Goal: Task Accomplishment & Management: Manage account settings

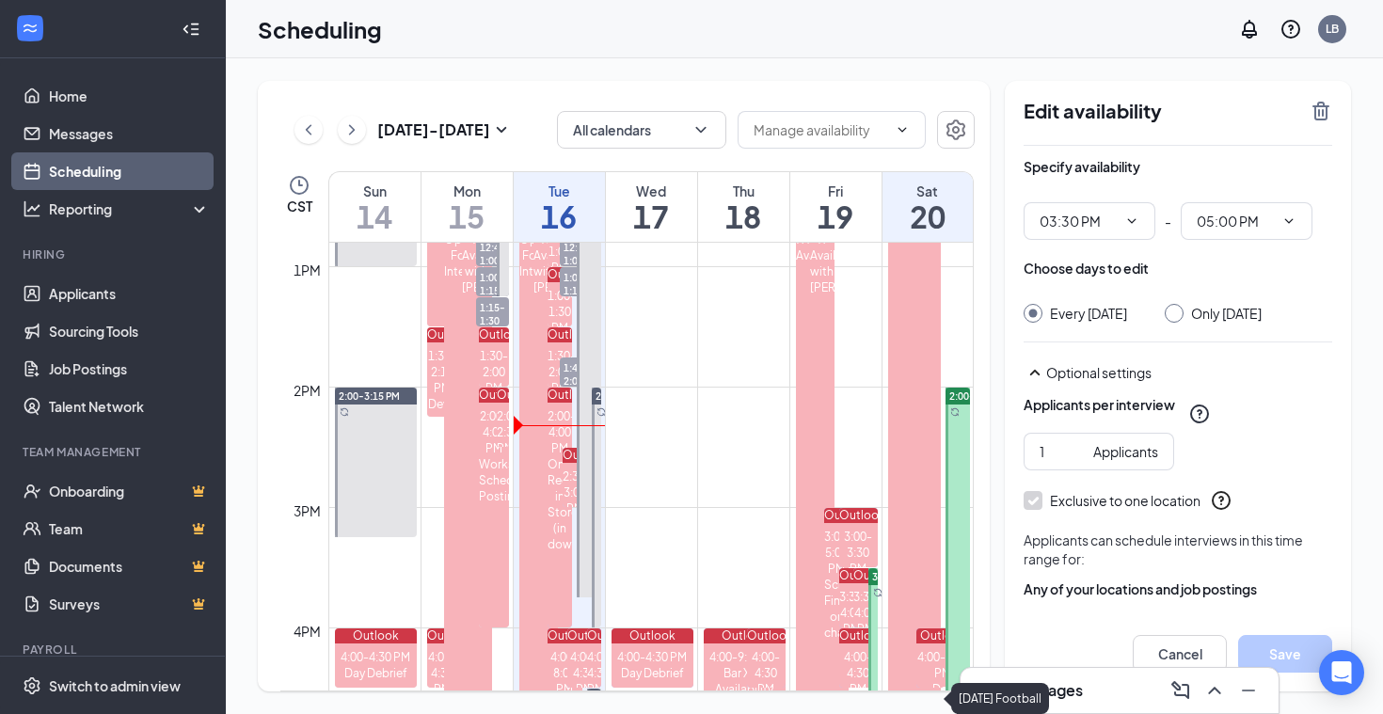
scroll to position [1547, 0]
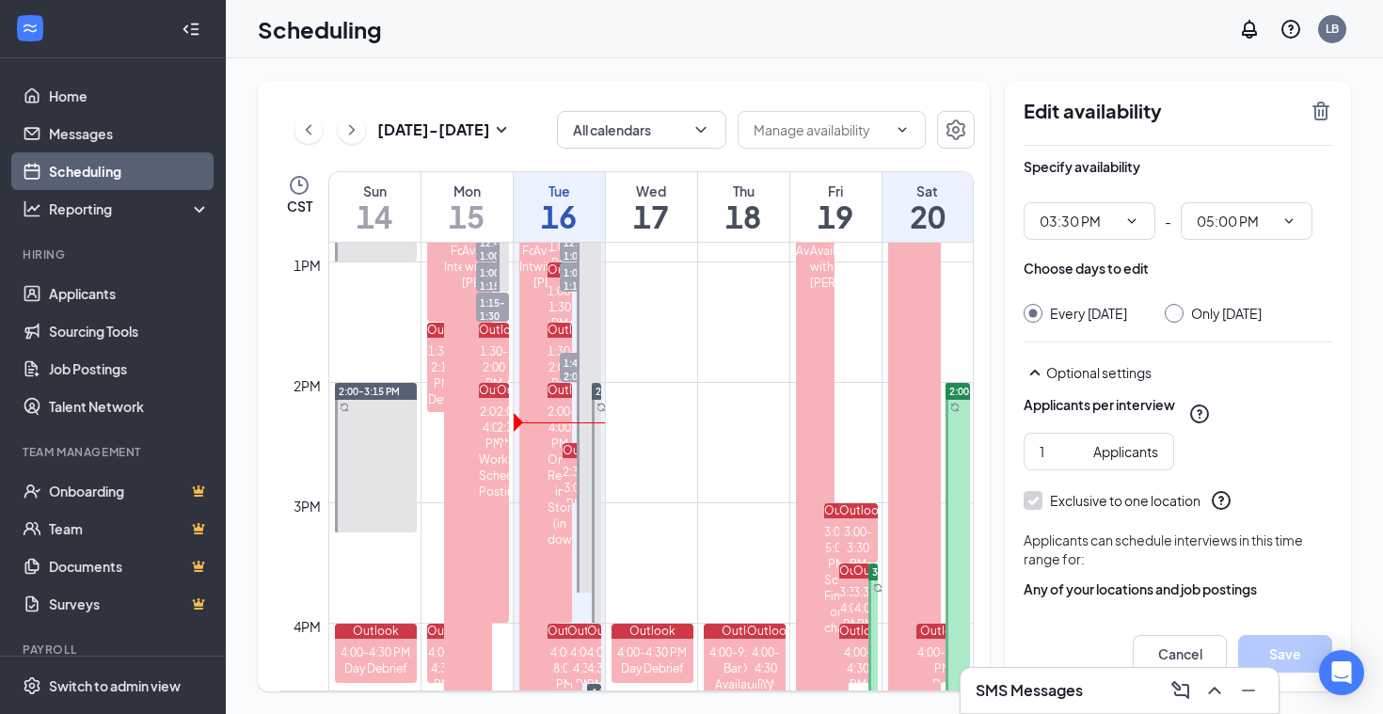
click at [354, 139] on icon "ChevronRight" at bounding box center [351, 130] width 19 height 23
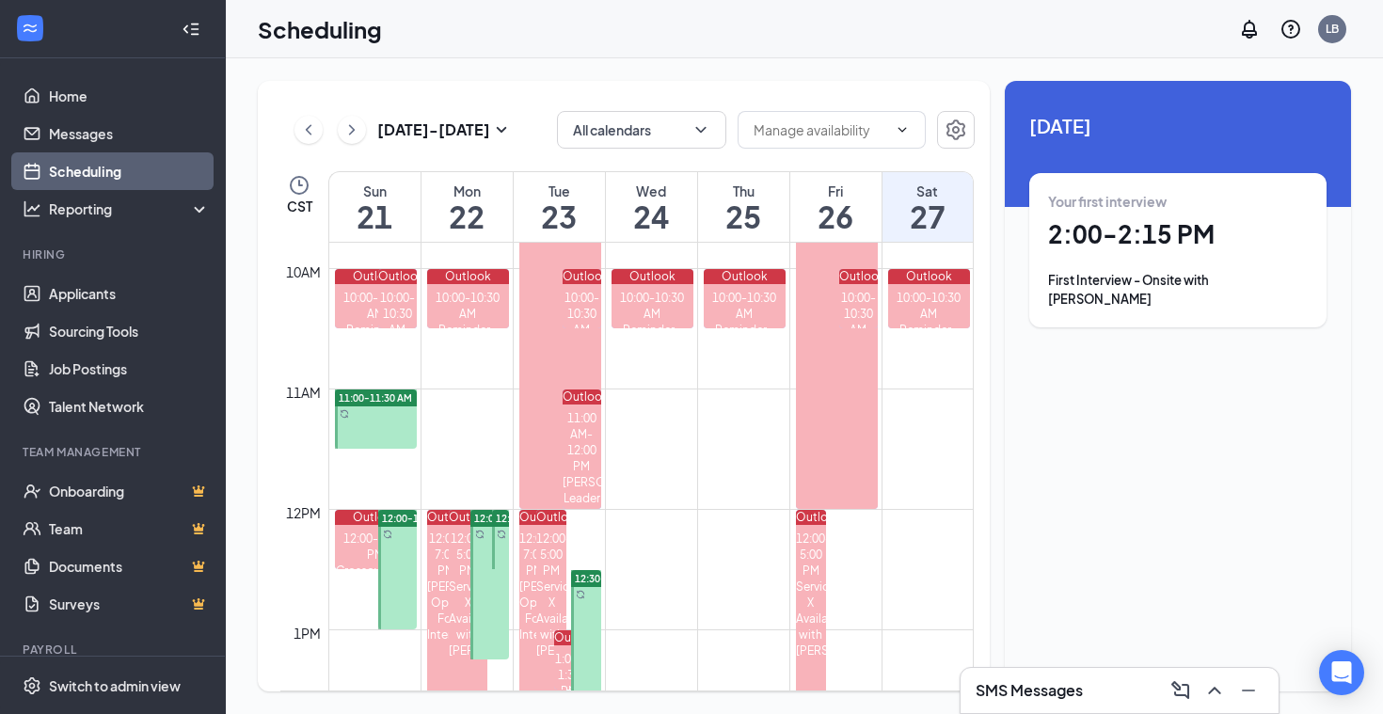
scroll to position [1183, 0]
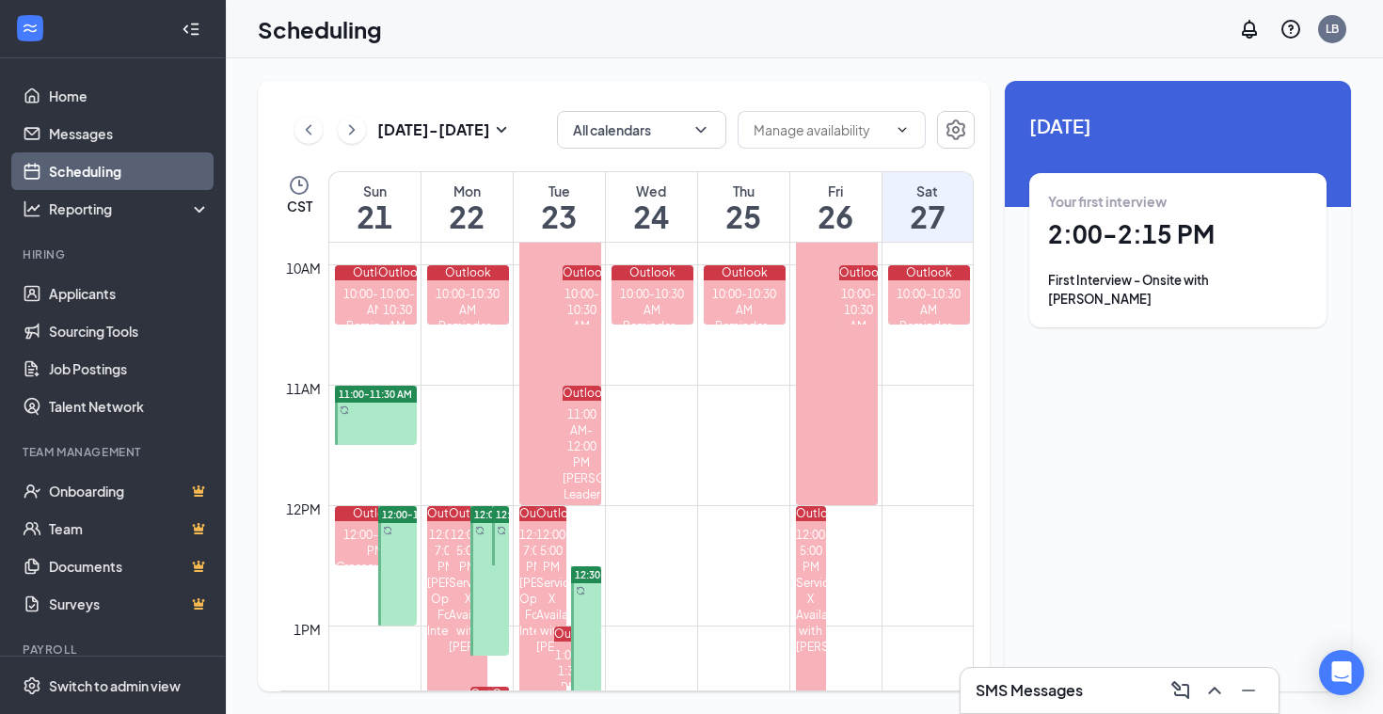
click at [375, 409] on div at bounding box center [376, 415] width 83 height 59
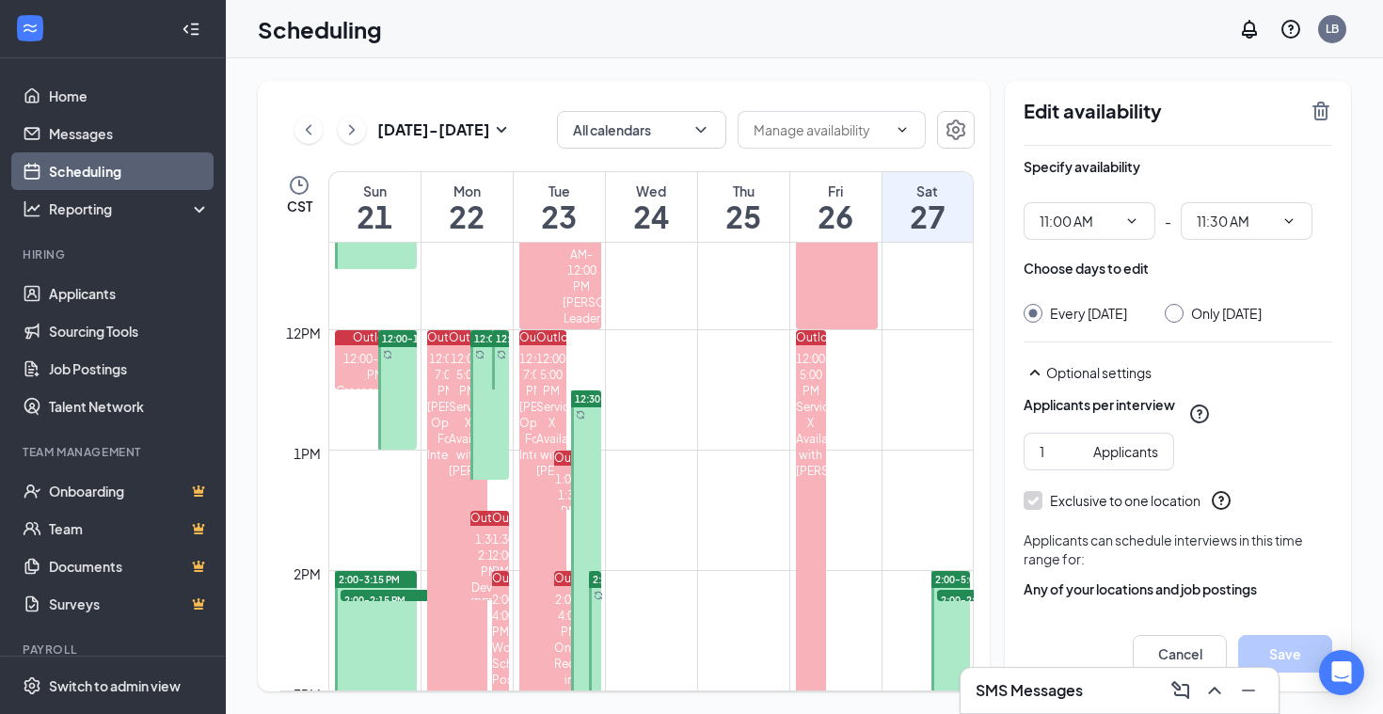
scroll to position [1365, 0]
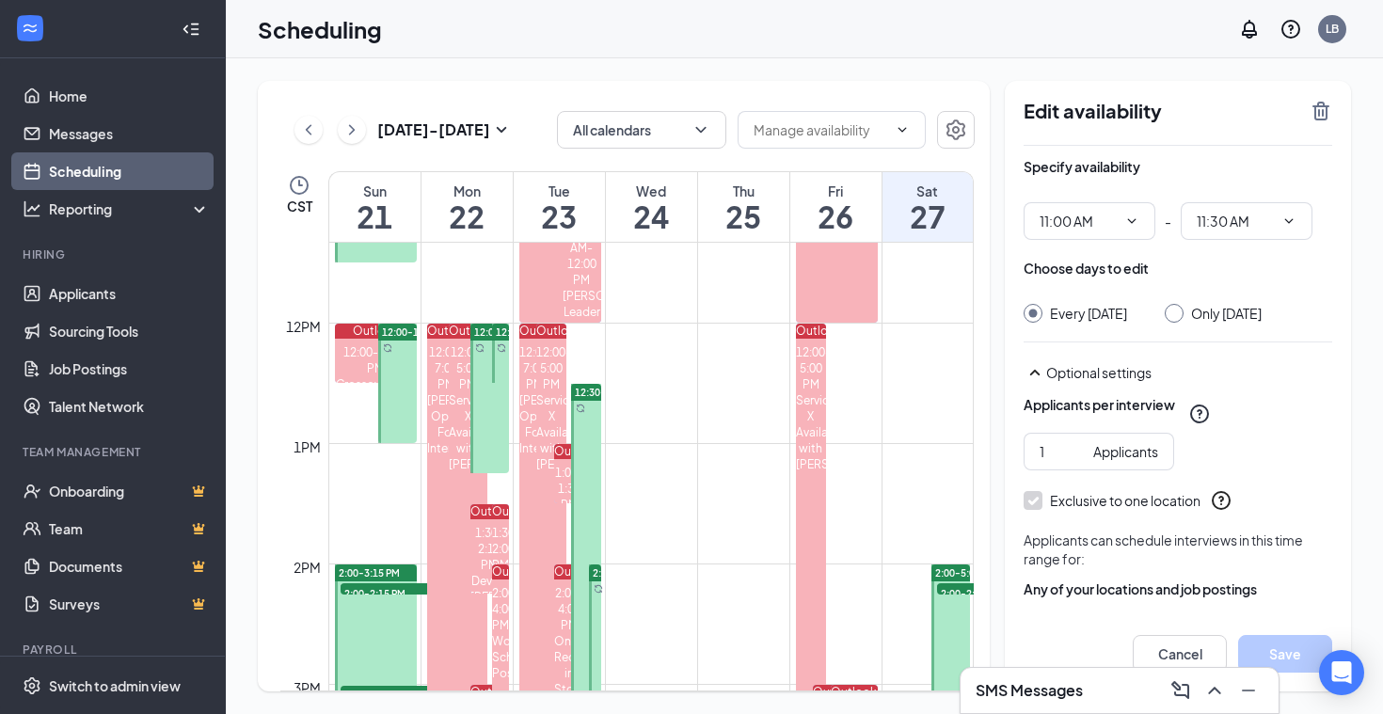
click at [496, 407] on div at bounding box center [489, 399] width 39 height 150
click at [1294, 217] on icon "ChevronDown" at bounding box center [1288, 221] width 15 height 15
click at [1249, 212] on input "01:15 PM" at bounding box center [1235, 221] width 77 height 21
click at [1248, 358] on div "06:00 PM" at bounding box center [1239, 352] width 56 height 21
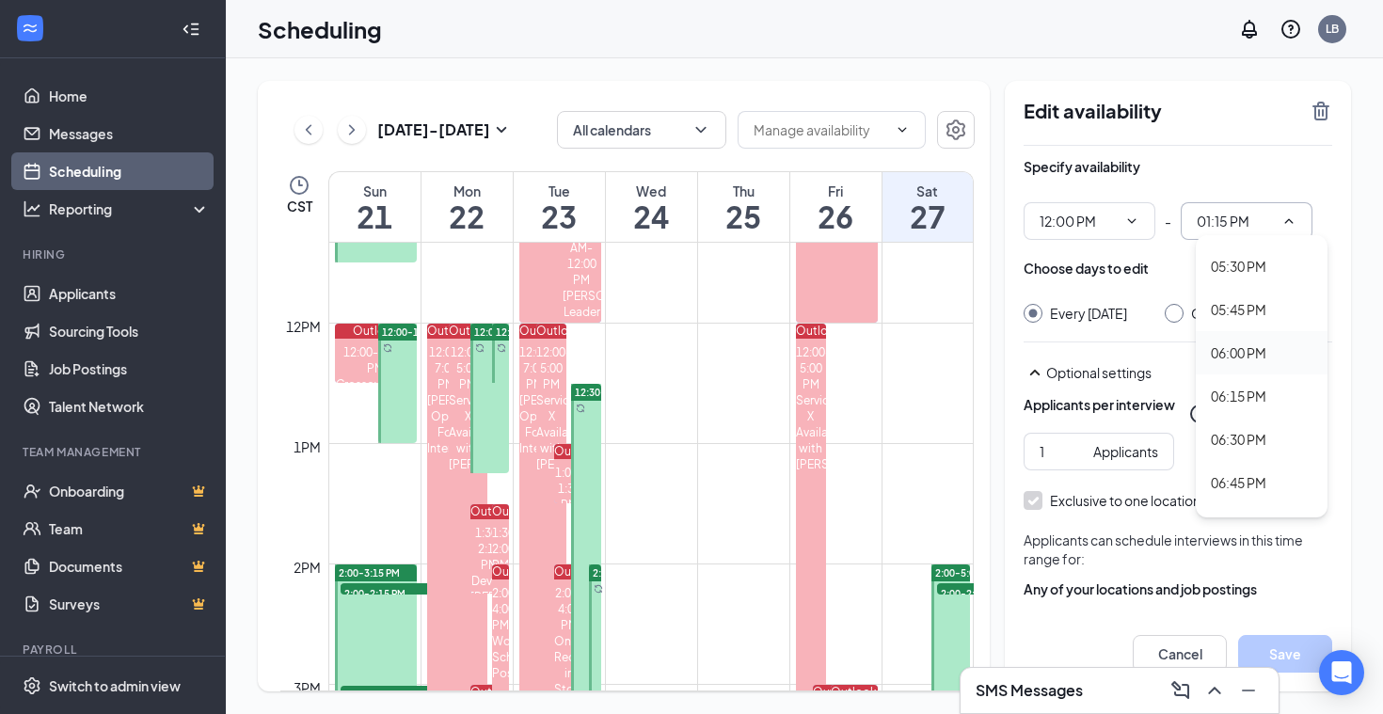
type input "06:00 PM"
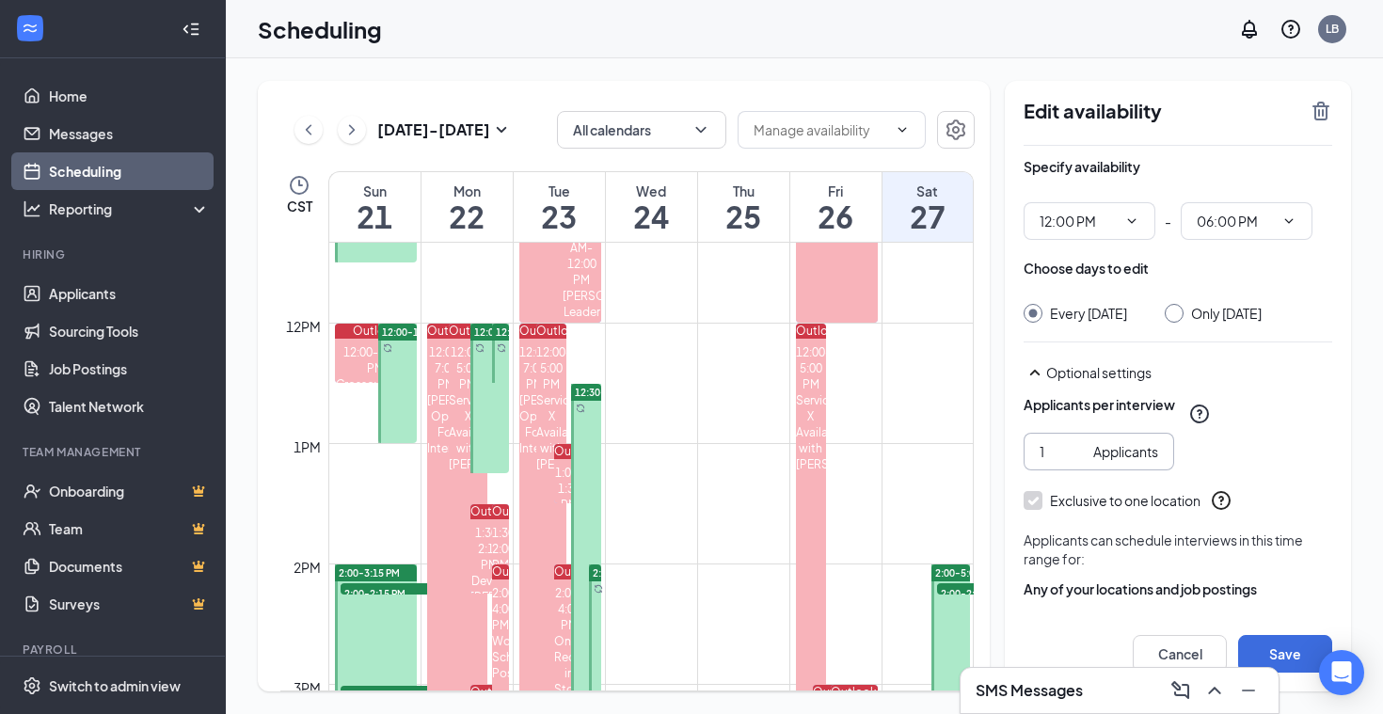
click at [1050, 458] on input "1" at bounding box center [1063, 451] width 46 height 21
type input "2"
click at [1078, 447] on input "2" at bounding box center [1063, 451] width 46 height 21
click at [1273, 650] on button "Save" at bounding box center [1285, 654] width 94 height 38
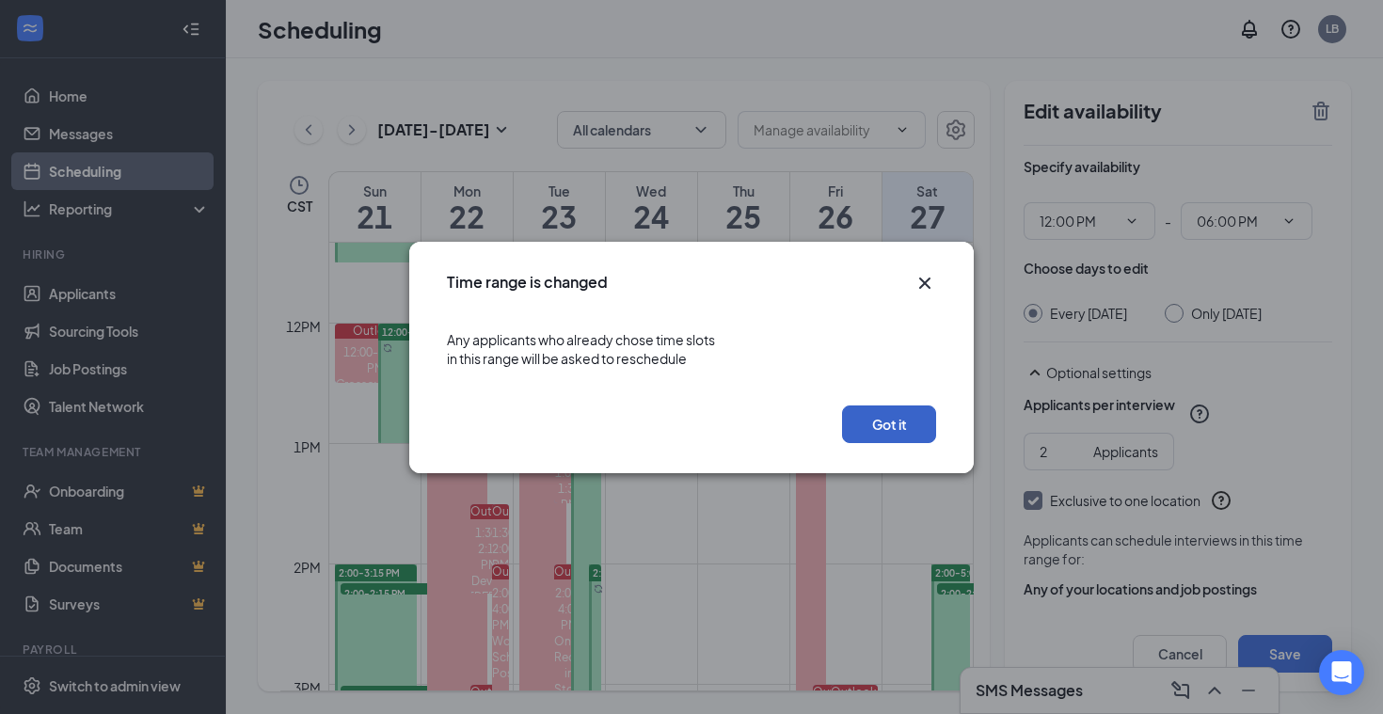
click at [889, 424] on button "Got it" at bounding box center [889, 425] width 94 height 38
